Goal: Find specific page/section: Find specific page/section

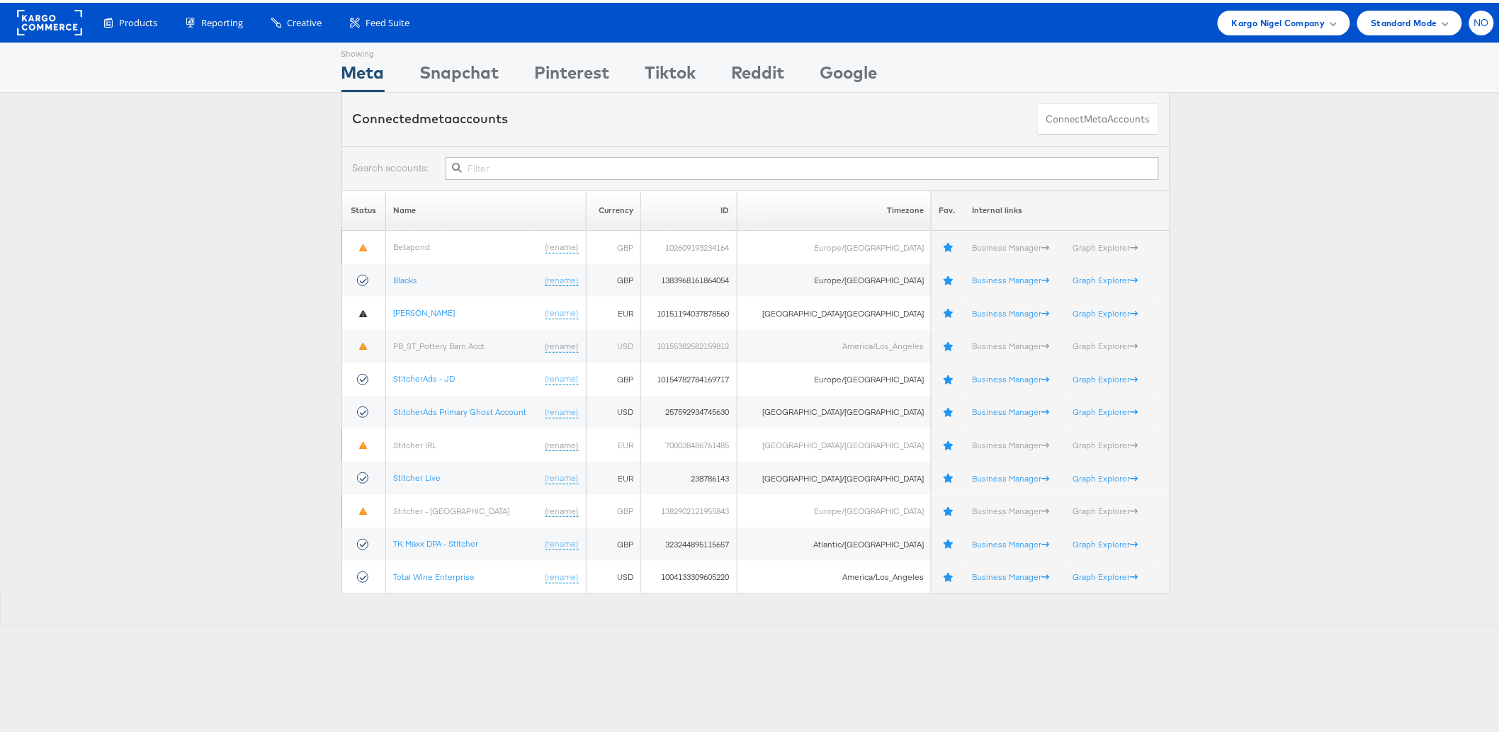
click at [1475, 23] on span "NO" at bounding box center [1482, 20] width 16 height 9
click at [1418, 126] on li "Internal Dashboard" at bounding box center [1419, 134] width 149 height 27
click at [1362, 132] on link "Internal Dashboard" at bounding box center [1422, 135] width 121 height 14
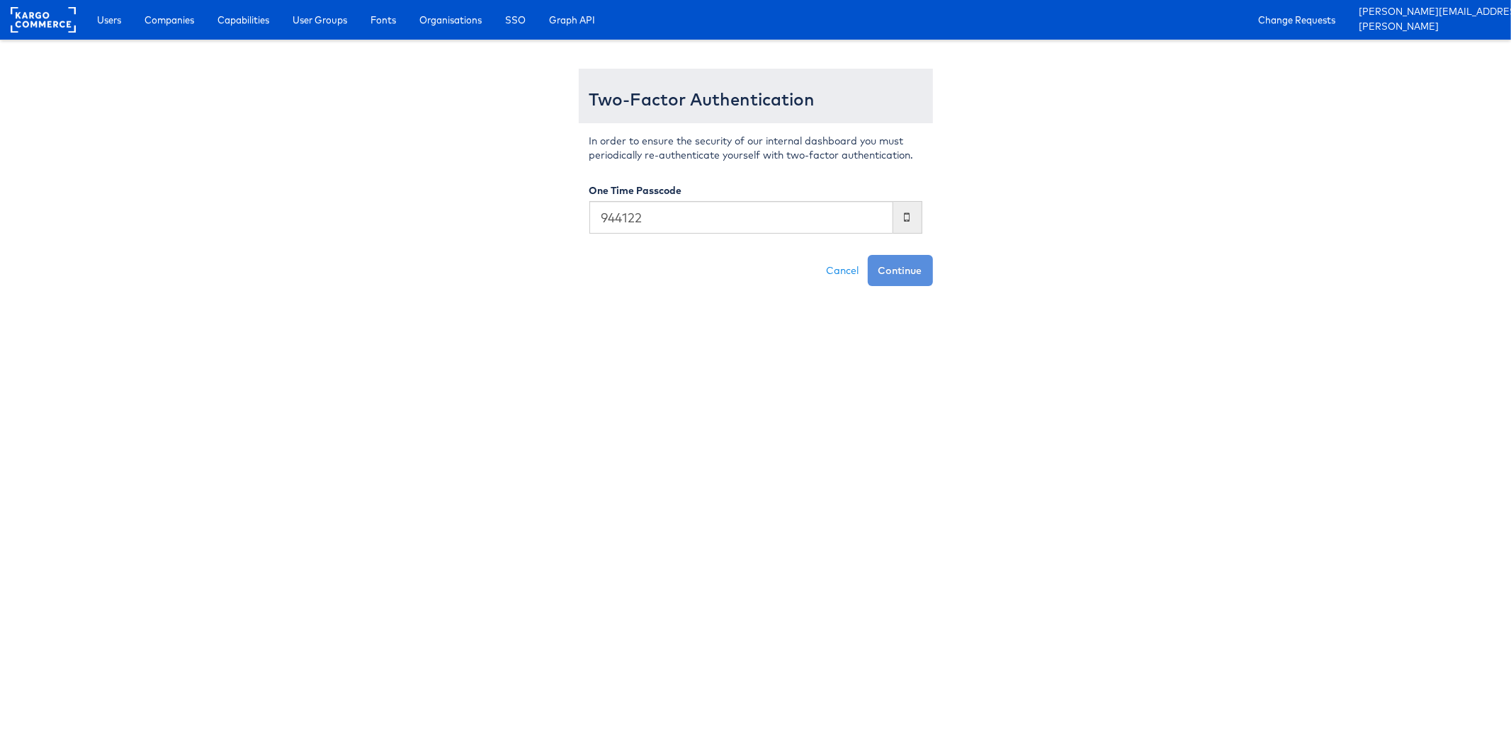
type input "944122"
click at [868, 255] on button "Continue" at bounding box center [900, 270] width 65 height 31
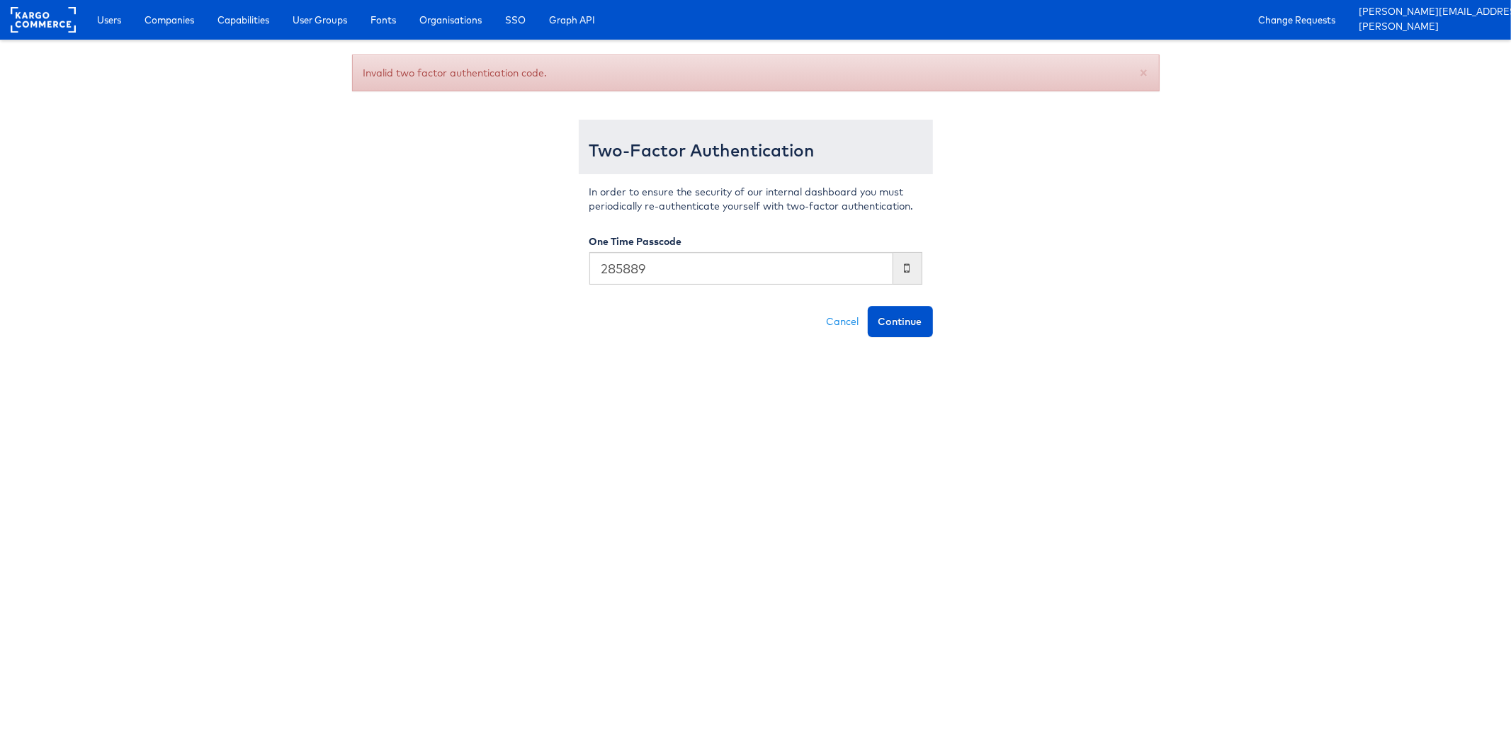
type input "285889"
click at [868, 306] on button "Continue" at bounding box center [900, 321] width 65 height 31
